Goal: Information Seeking & Learning: Learn about a topic

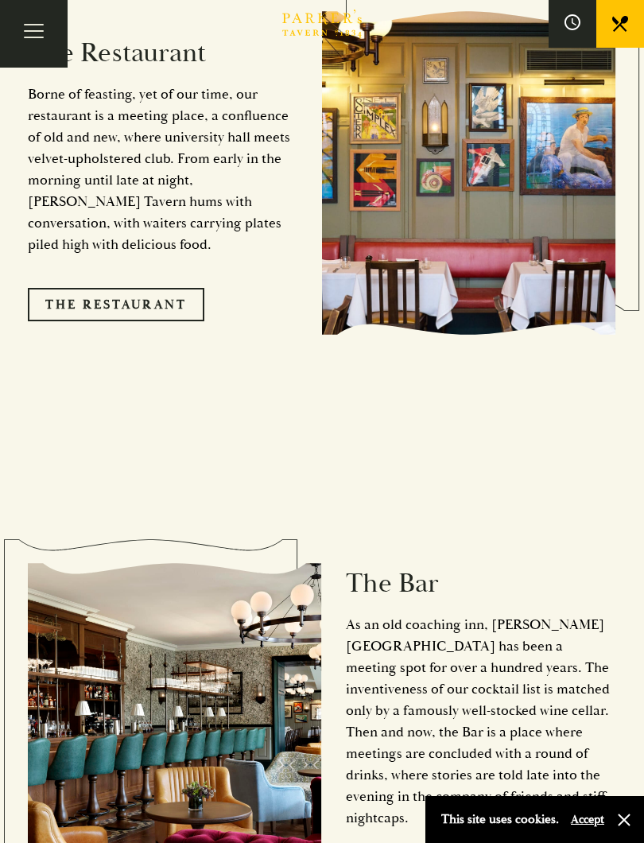
scroll to position [1644, 0]
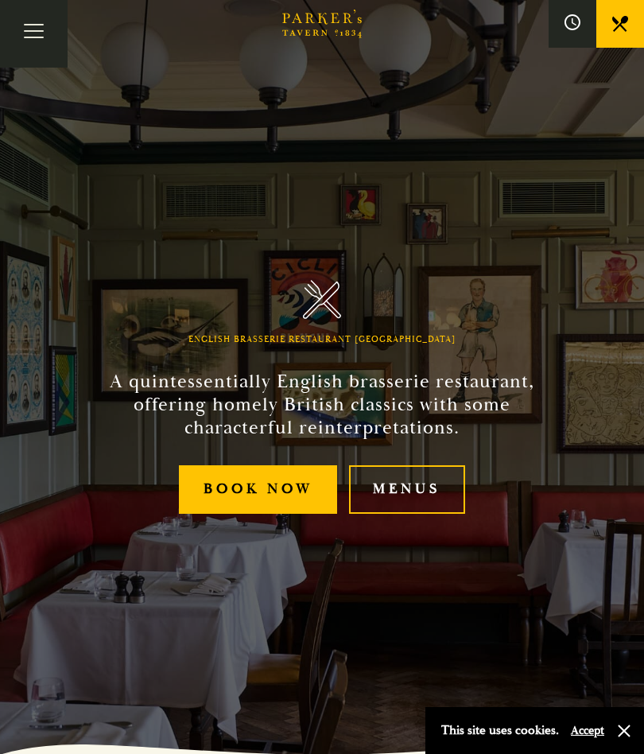
click at [422, 484] on link "Menus" at bounding box center [407, 489] width 116 height 49
click at [403, 491] on link "Menus" at bounding box center [407, 489] width 116 height 49
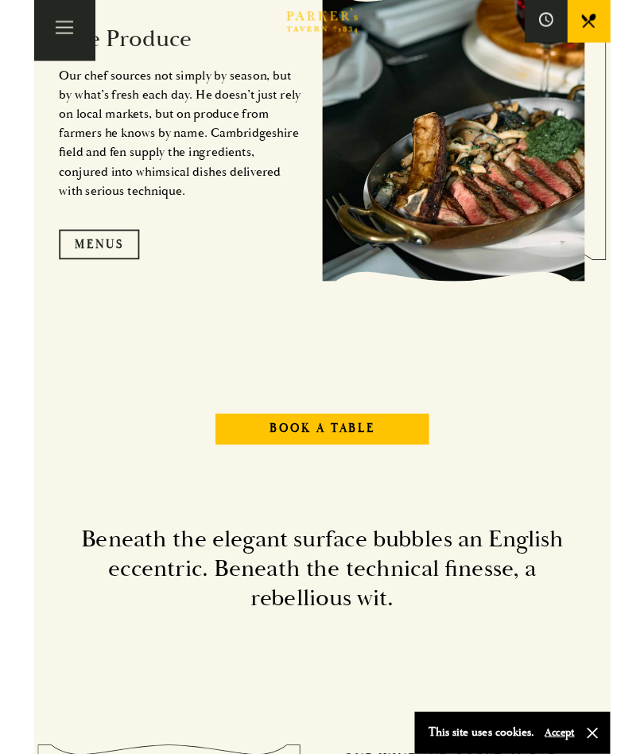
scroll to position [1634, 0]
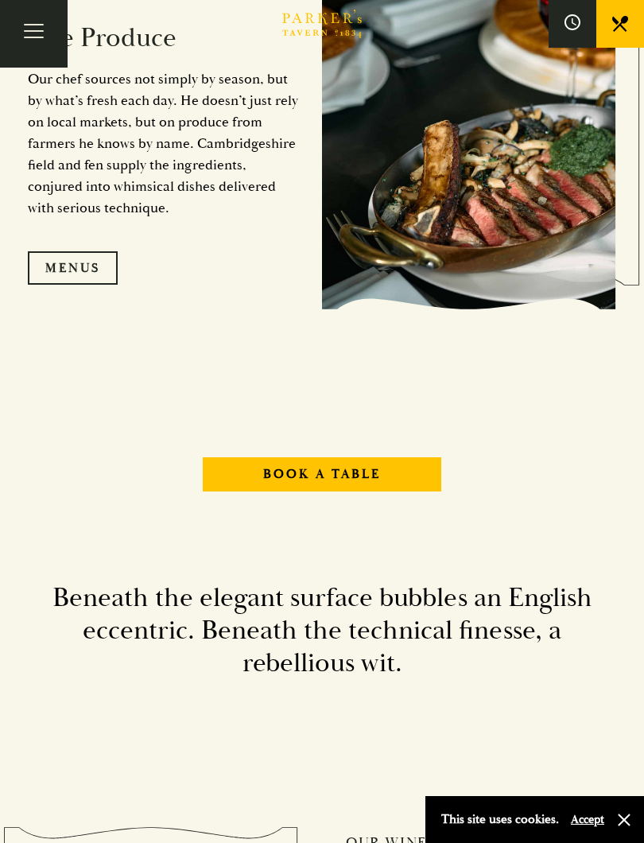
click at [63, 277] on link "Menus" at bounding box center [73, 267] width 90 height 33
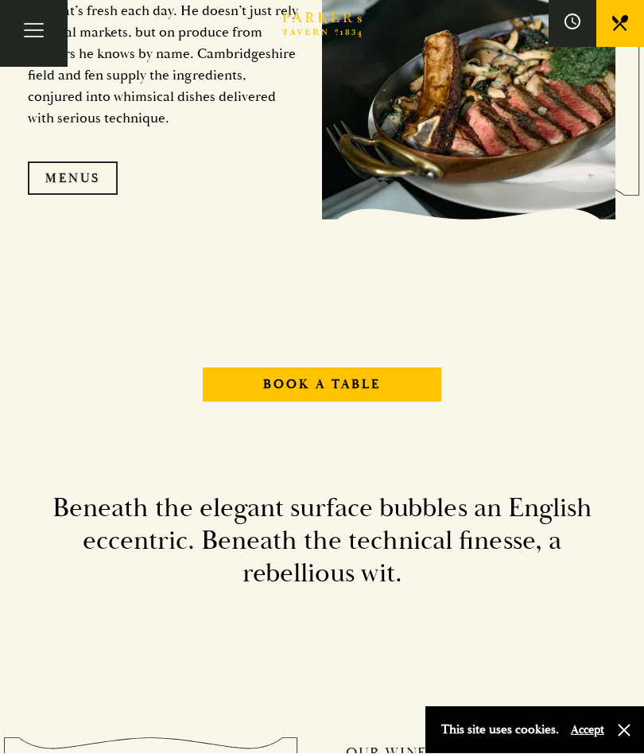
scroll to position [1679, 0]
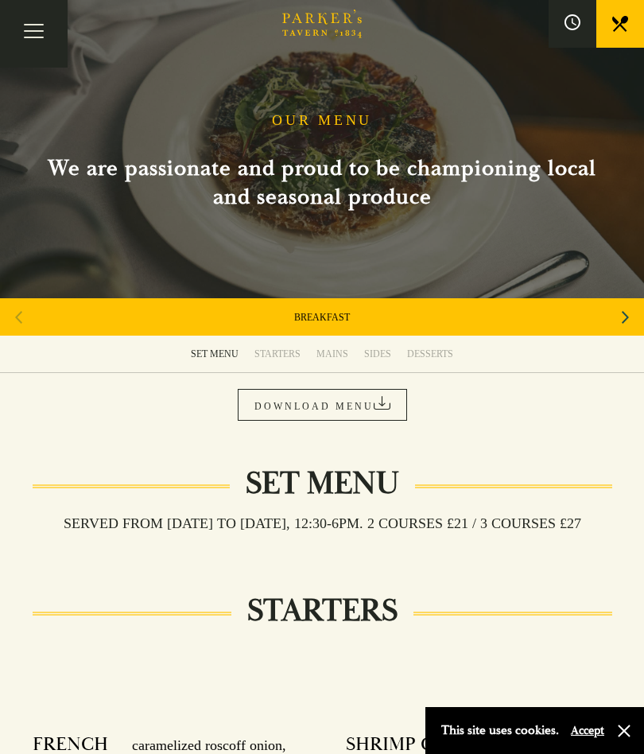
click at [269, 352] on div "STARTERS" at bounding box center [278, 354] width 46 height 13
click at [278, 347] on link "STARTERS" at bounding box center [278, 354] width 62 height 37
click at [316, 137] on div "OUR MENU We are passionate and proud to be championing local and seasonal produ…" at bounding box center [322, 175] width 636 height 126
click at [329, 123] on h1 "OUR MENU" at bounding box center [322, 121] width 100 height 18
click at [315, 316] on link "BREAKFAST" at bounding box center [322, 317] width 56 height 13
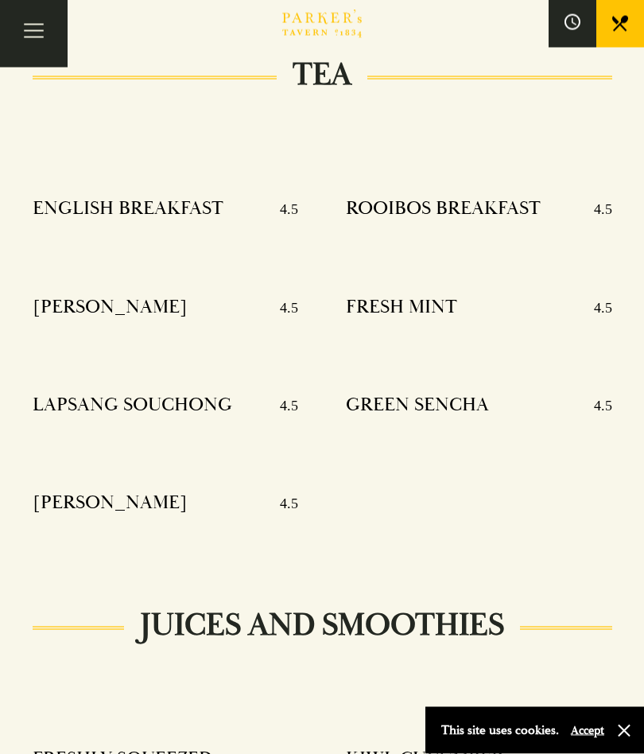
scroll to position [1582, 0]
click at [11, 38] on button "Toggle navigation" at bounding box center [34, 34] width 68 height 68
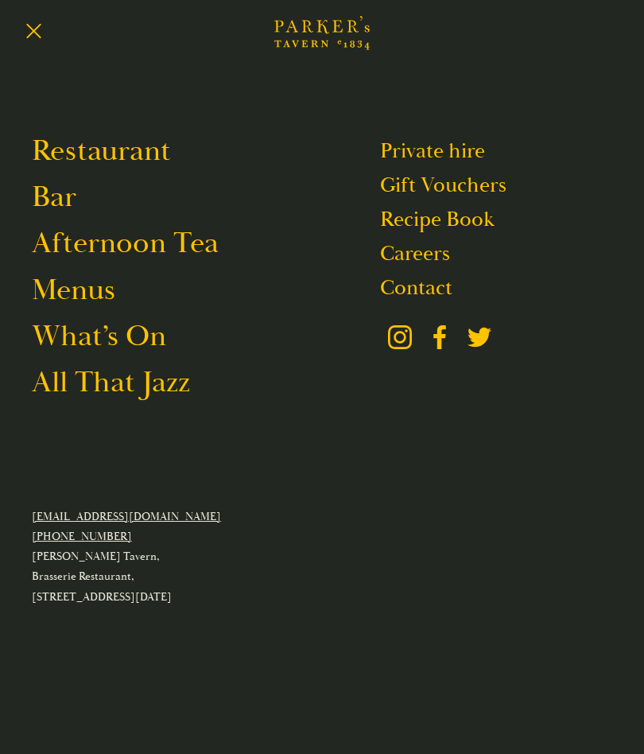
click at [83, 296] on link "Menus" at bounding box center [74, 289] width 84 height 37
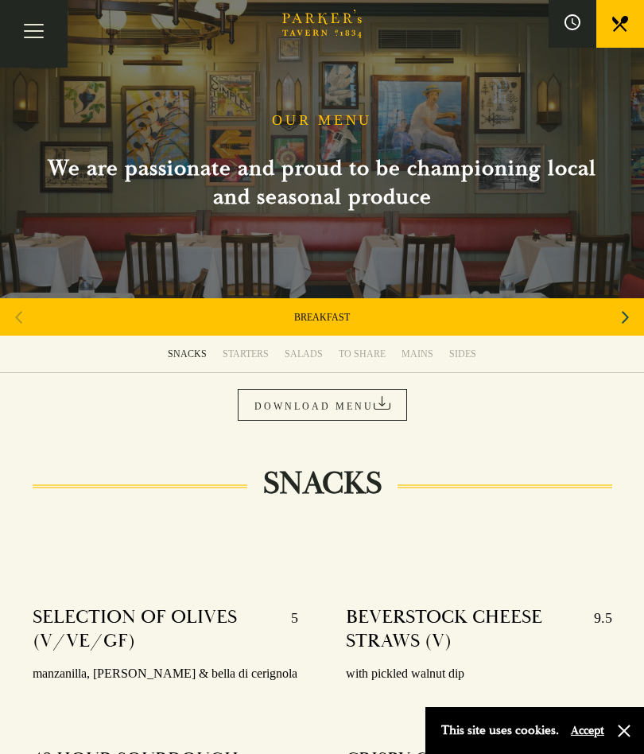
click at [412, 355] on div "MAINS" at bounding box center [418, 354] width 32 height 13
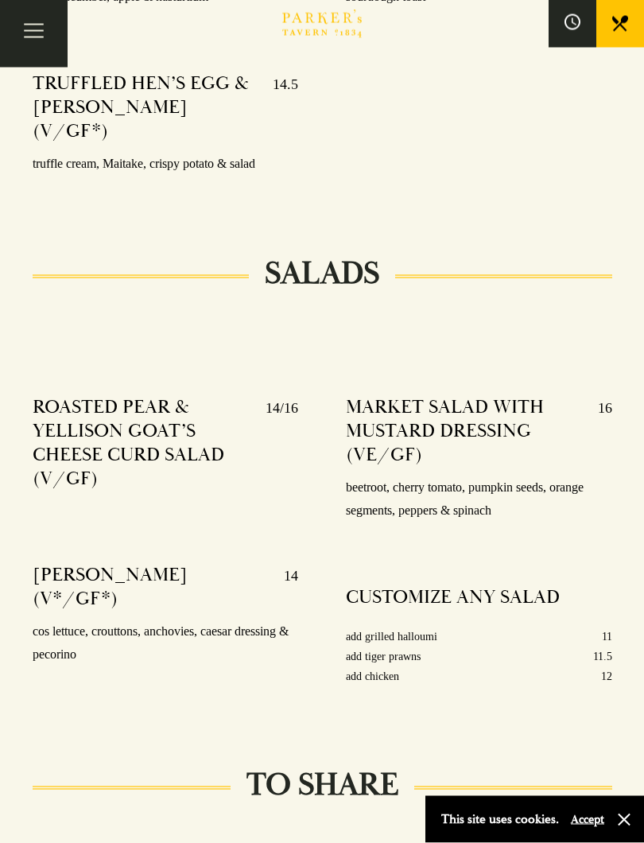
scroll to position [1726, 0]
click at [180, 406] on h4 "ROASTED PEAR & YELLISON GOAT’S CHEESE CURD SALAD (V/GF)" at bounding box center [142, 442] width 218 height 95
click at [116, 395] on h4 "ROASTED PEAR & YELLISON GOAT’S CHEESE CURD SALAD (V/GF)" at bounding box center [142, 442] width 218 height 95
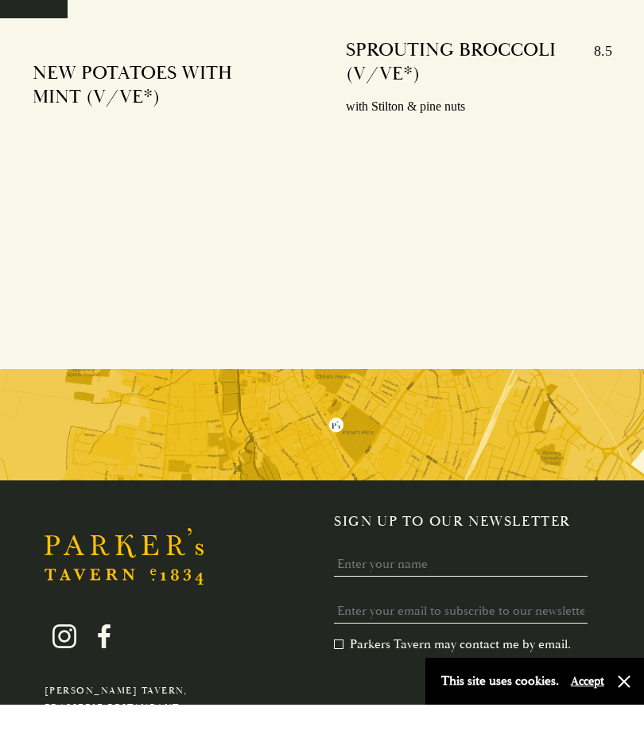
scroll to position [4660, 0]
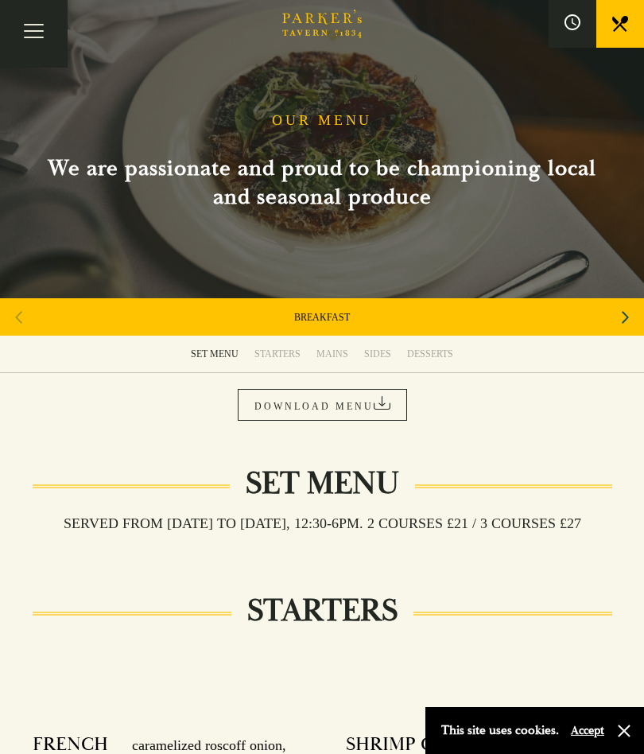
click at [361, 404] on link "DOWNLOAD MENU" at bounding box center [322, 405] width 169 height 32
click at [422, 357] on div "DESSERTS" at bounding box center [430, 354] width 46 height 13
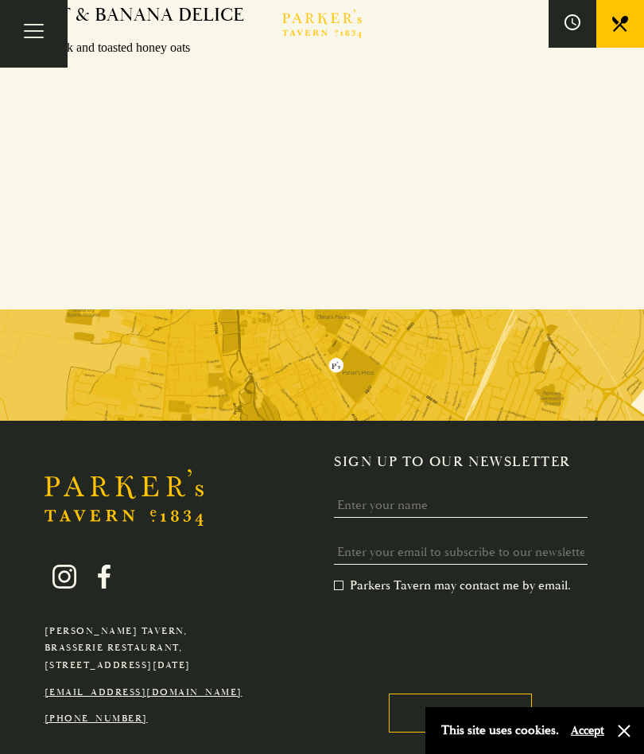
scroll to position [2257, 0]
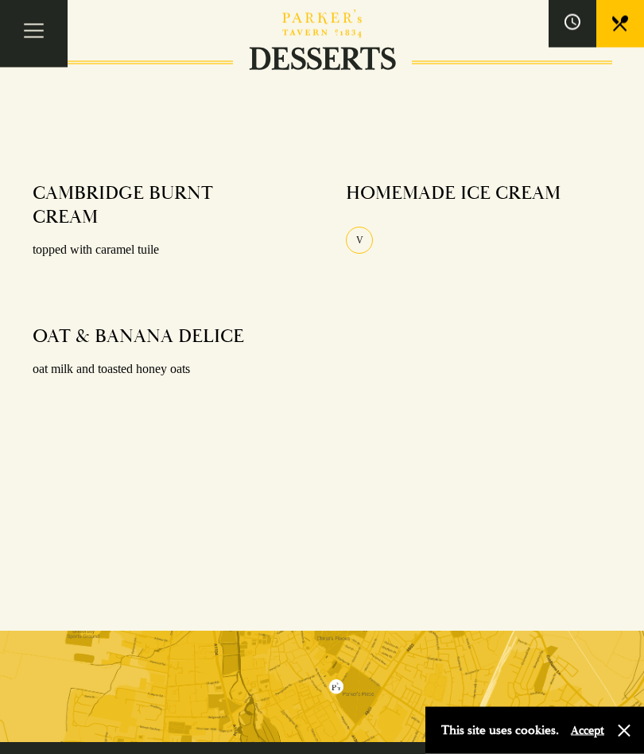
scroll to position [1933, 0]
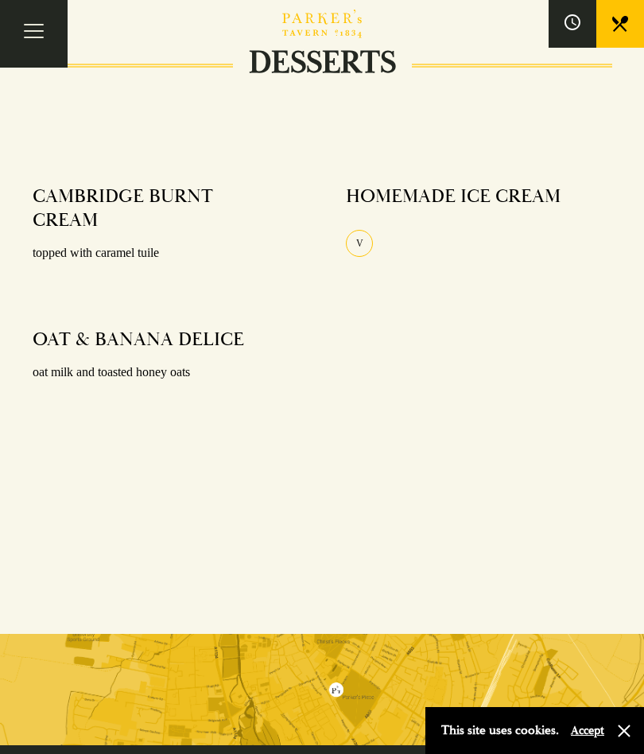
click at [611, 39] on link at bounding box center [621, 24] width 48 height 48
click at [32, 37] on span "Toggle navigation" at bounding box center [34, 38] width 20 height 2
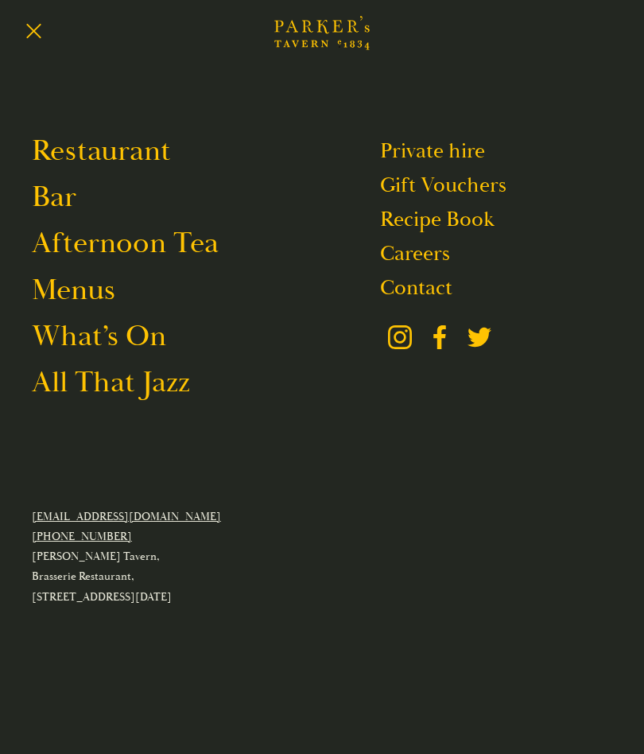
click at [467, 210] on link "Recipe Book" at bounding box center [437, 219] width 115 height 27
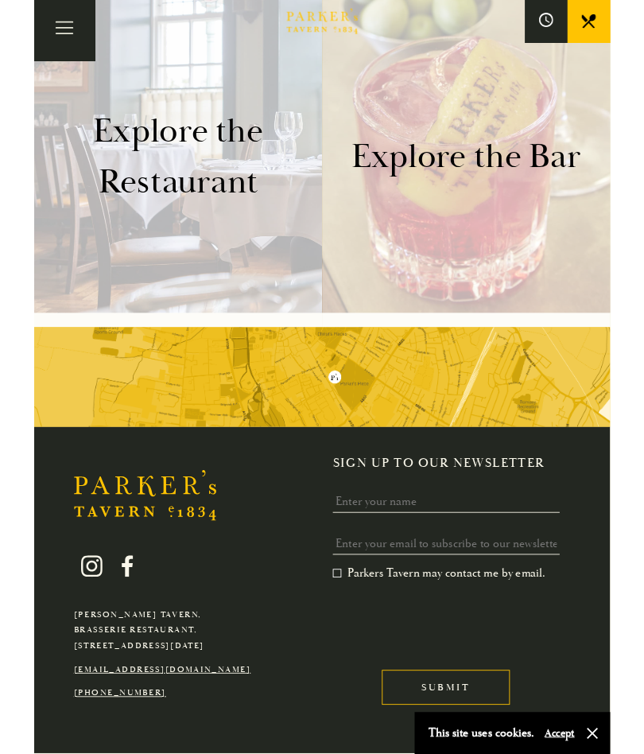
scroll to position [3355, 0]
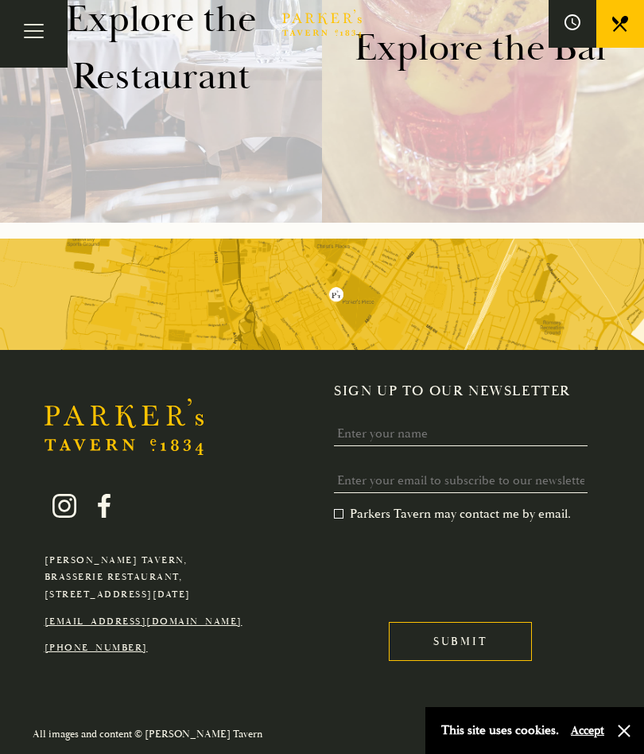
click at [164, 49] on h3 "Explore the Restaurant" at bounding box center [161, 47] width 290 height 115
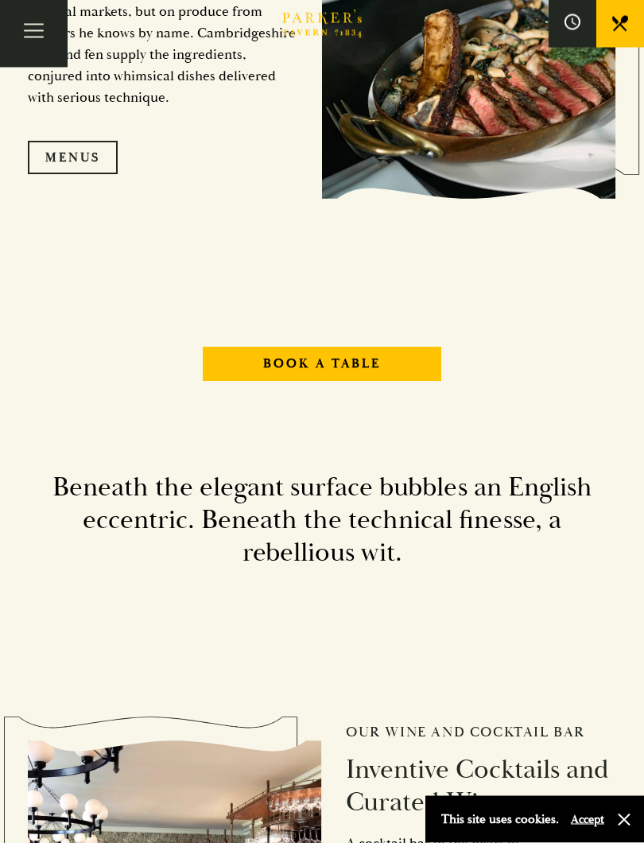
scroll to position [1745, 0]
click at [69, 156] on link "Menus" at bounding box center [73, 157] width 90 height 33
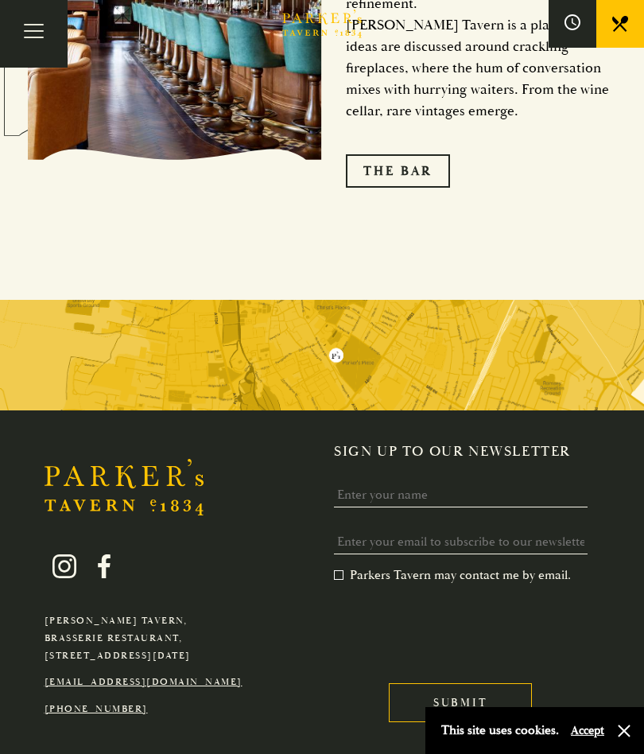
scroll to position [2595, 0]
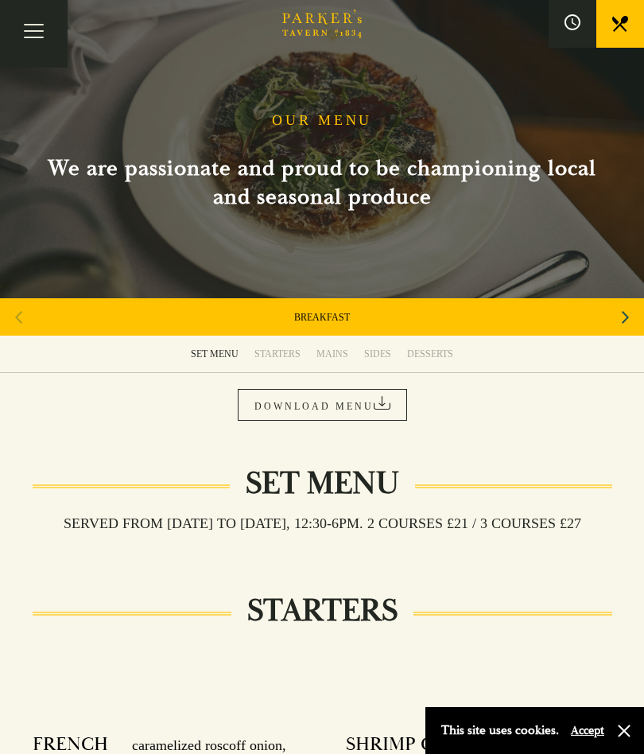
click at [422, 350] on div "DESSERTS" at bounding box center [430, 354] width 46 height 13
click at [273, 355] on div "STARTERS" at bounding box center [278, 354] width 46 height 13
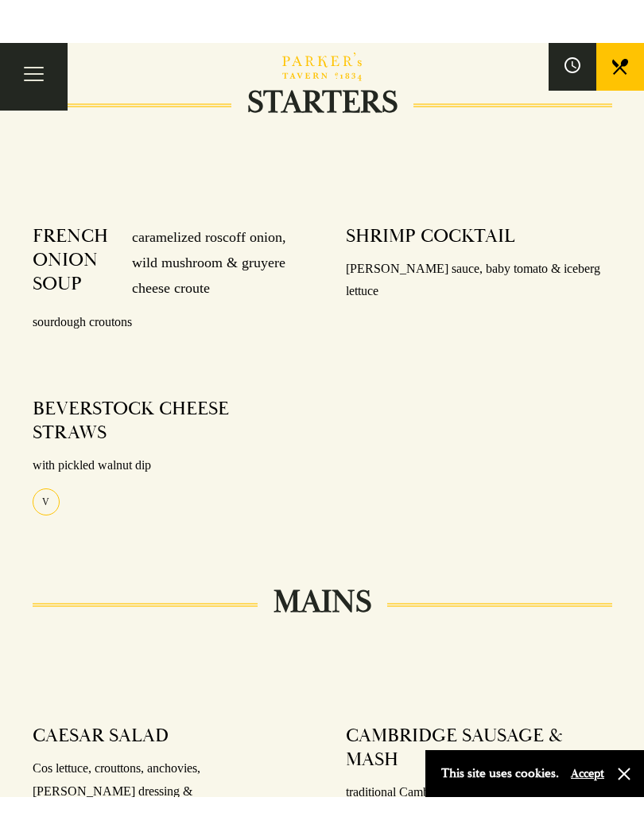
scroll to position [628, 0]
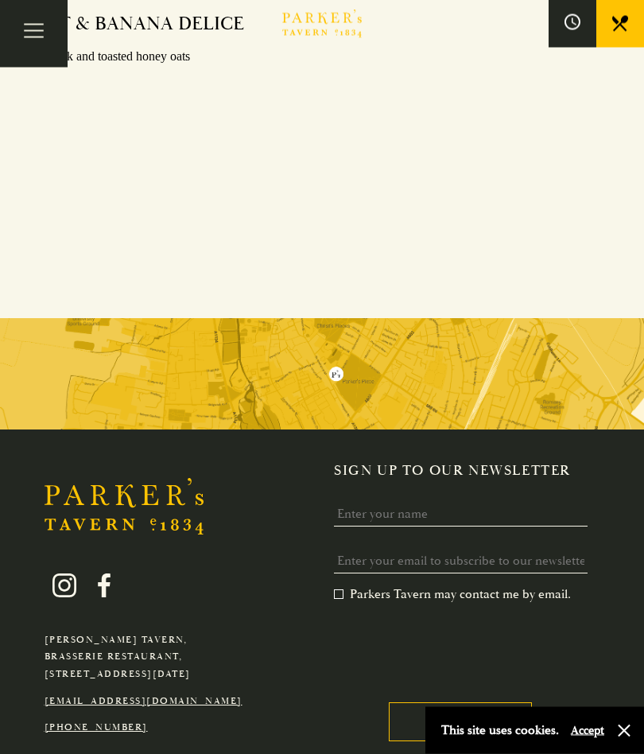
scroll to position [2263, 0]
